Goal: Transaction & Acquisition: Purchase product/service

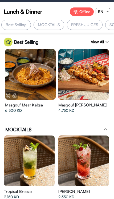
scroll to position [0, 160]
click at [40, 25] on div "MOCKTAILS" at bounding box center [49, 25] width 31 height 10
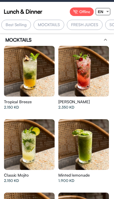
scroll to position [0, 32]
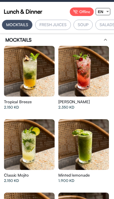
click at [46, 26] on div "FRESH JUICES" at bounding box center [53, 25] width 36 height 10
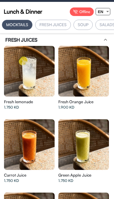
scroll to position [0, 65]
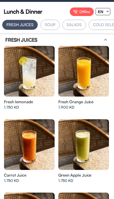
click at [49, 23] on div "SOUP" at bounding box center [50, 25] width 19 height 10
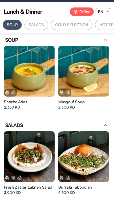
click at [95, 99] on div "Masgouf Soup" at bounding box center [83, 101] width 51 height 5
click at [100, 13] on span "EN" at bounding box center [101, 11] width 6 height 5
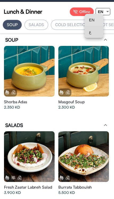
click at [94, 33] on span "ع" at bounding box center [94, 32] width 10 height 12
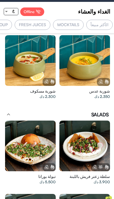
scroll to position [0, 0]
click at [74, 60] on div at bounding box center [84, 60] width 51 height 51
click at [59, 67] on div at bounding box center [84, 60] width 51 height 51
click at [14, 11] on span "ع" at bounding box center [13, 10] width 2 height 5
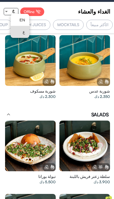
click at [71, 21] on div at bounding box center [57, 99] width 114 height 199
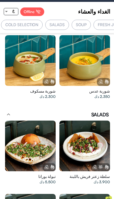
scroll to position [0, -88]
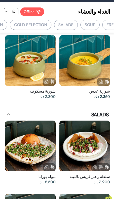
click at [72, 23] on div "SALADS" at bounding box center [65, 25] width 23 height 10
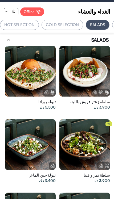
click at [82, 21] on div "COLD SELECTION" at bounding box center [63, 25] width 42 height 10
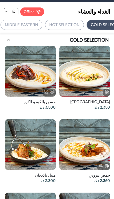
scroll to position [0, -169]
click at [76, 23] on div "HOT SELECTION" at bounding box center [68, 25] width 39 height 10
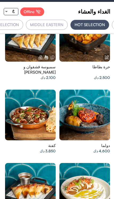
scroll to position [0, 0]
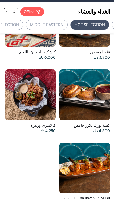
click at [51, 25] on div "MIDDLE EASTERN" at bounding box center [47, 25] width 42 height 10
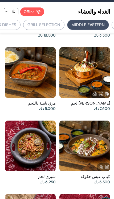
click at [59, 21] on div "GRILL SELECTION" at bounding box center [44, 25] width 42 height 10
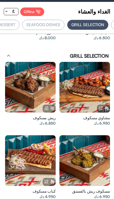
click at [53, 25] on div "SEAFOOD DISHES" at bounding box center [43, 25] width 42 height 10
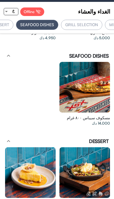
click at [92, 23] on div "GRILL SELECTION" at bounding box center [82, 25] width 42 height 10
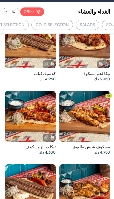
click at [57, 23] on div "COLD SELECTION" at bounding box center [52, 25] width 42 height 10
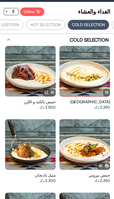
click at [22, 24] on div "MIDDLE EASTERN" at bounding box center [3, 25] width 42 height 10
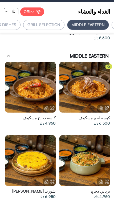
click at [57, 22] on div "GRILL SELECTION" at bounding box center [44, 25] width 42 height 10
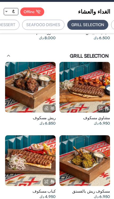
click at [101, 22] on div "GRILL SELECTION" at bounding box center [88, 25] width 42 height 10
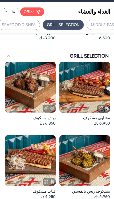
click at [101, 23] on div "MIDDLE EASTERN" at bounding box center [108, 25] width 42 height 10
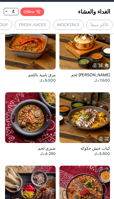
click at [78, 26] on div "MOCKTAILS" at bounding box center [68, 25] width 31 height 10
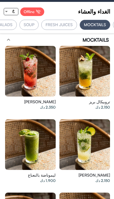
click at [103, 23] on div "MOCKTAILS" at bounding box center [95, 25] width 31 height 10
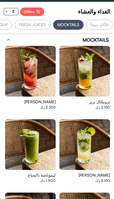
click at [104, 26] on div "الأكثر مبيعاً" at bounding box center [99, 25] width 26 height 10
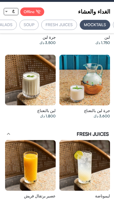
click at [71, 25] on div "FRESH JUICES" at bounding box center [59, 25] width 36 height 10
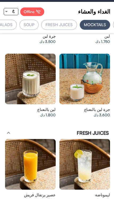
click at [72, 22] on div "FRESH JUICES" at bounding box center [59, 25] width 36 height 10
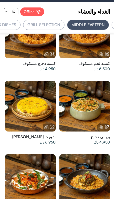
click at [99, 58] on div at bounding box center [84, 32] width 51 height 51
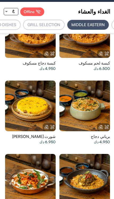
click at [96, 58] on div at bounding box center [84, 32] width 51 height 51
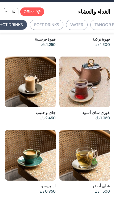
scroll to position [4008, 0]
